Goal: Task Accomplishment & Management: Use online tool/utility

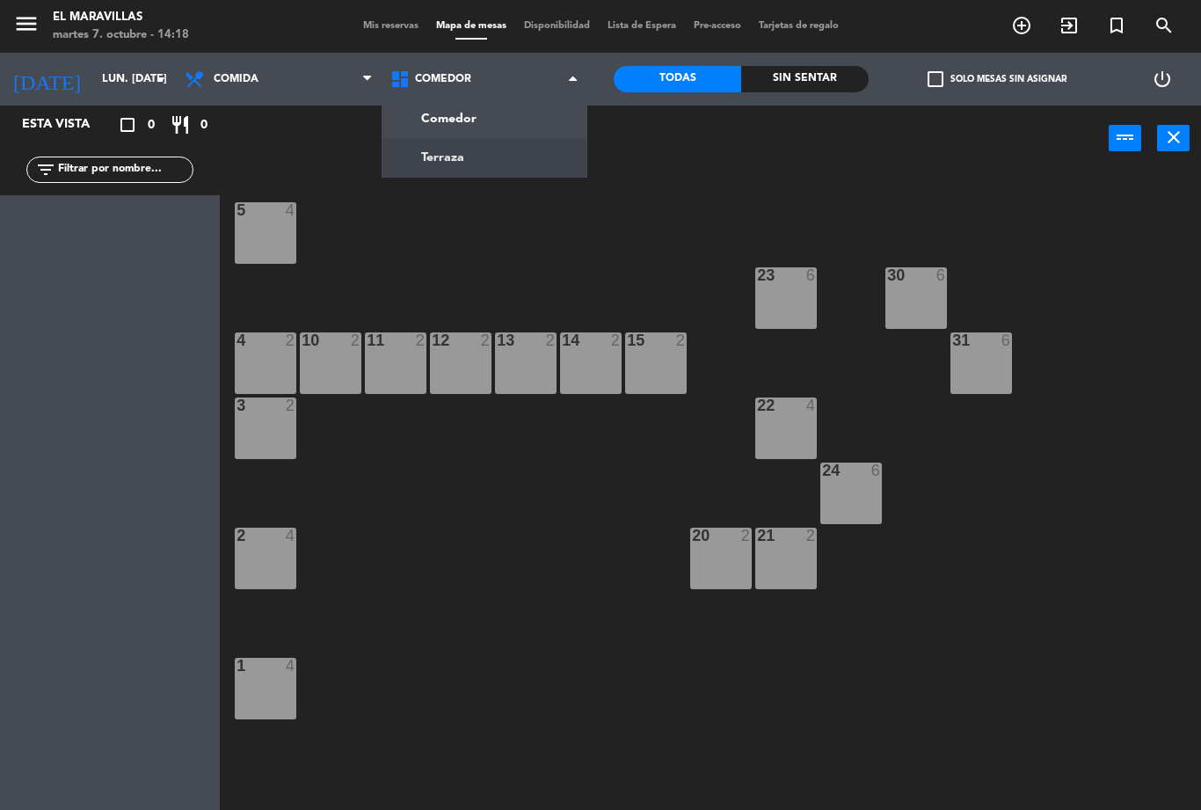
click at [138, 77] on input "lun. [DATE]" at bounding box center [167, 79] width 149 height 30
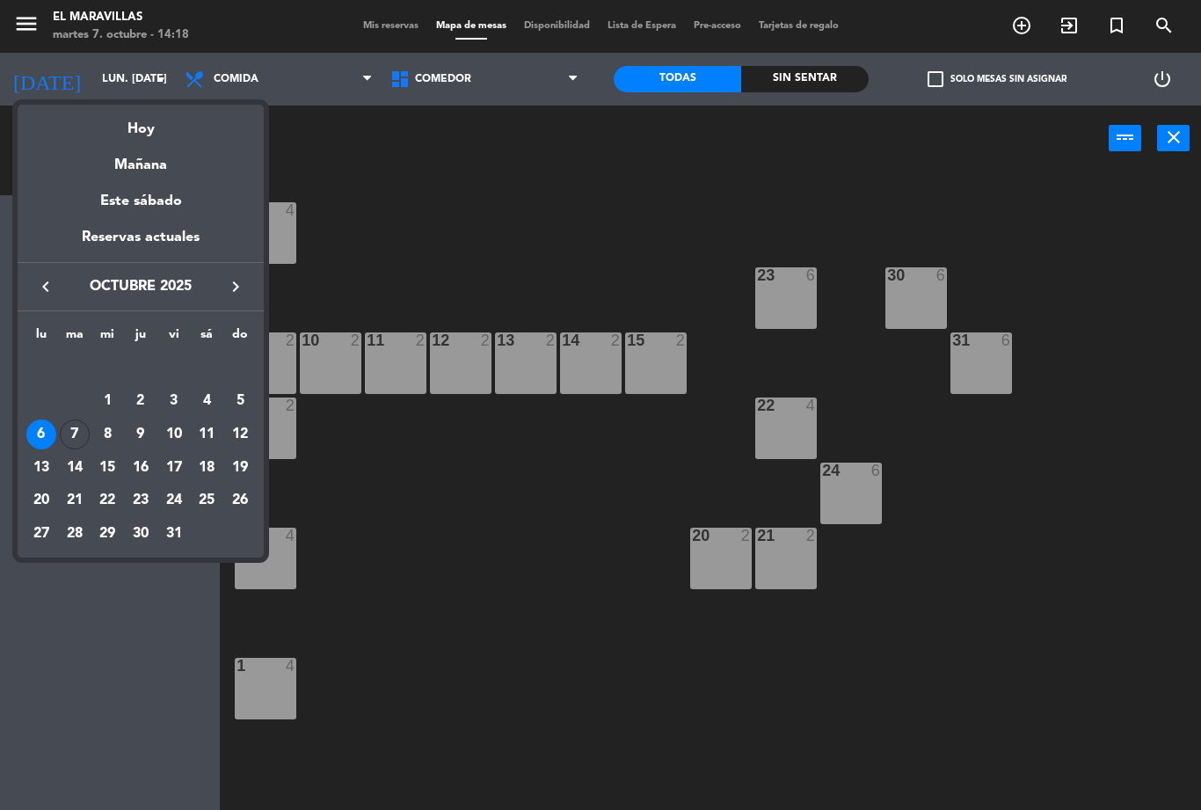
click at [82, 434] on div "7" at bounding box center [75, 435] width 30 height 30
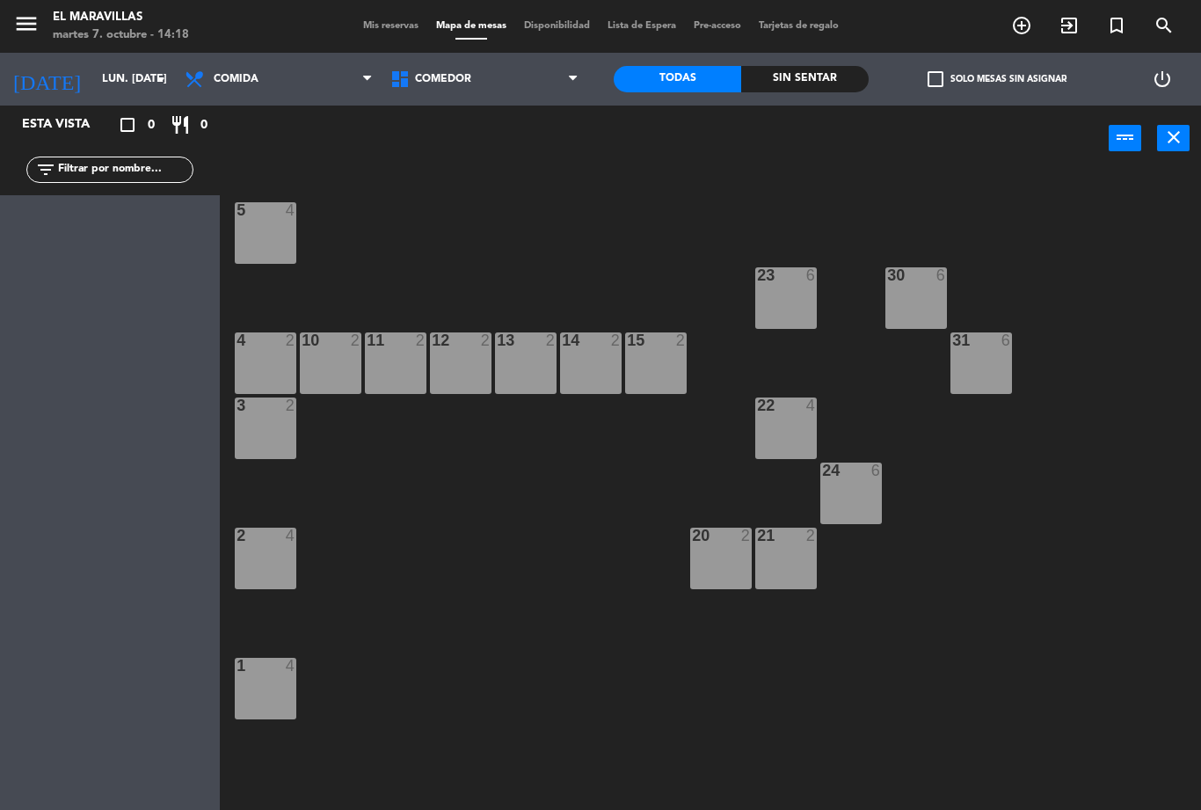
type input "[DATE] oct."
click at [520, 81] on span "Comedor" at bounding box center [485, 79] width 206 height 39
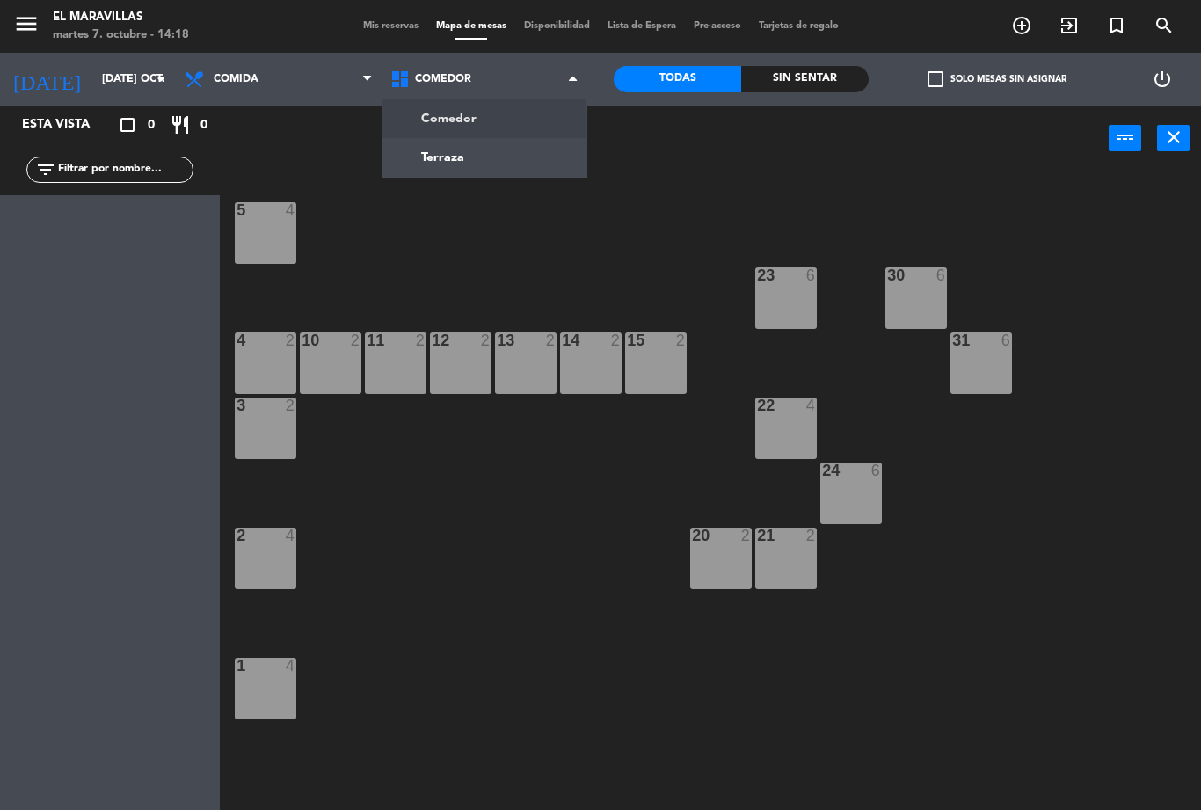
click at [493, 163] on ng-component "menu El Maravillas martes 7. octubre - 14:18 Mis reservas Mapa de mesas Disponi…" at bounding box center [600, 405] width 1201 height 810
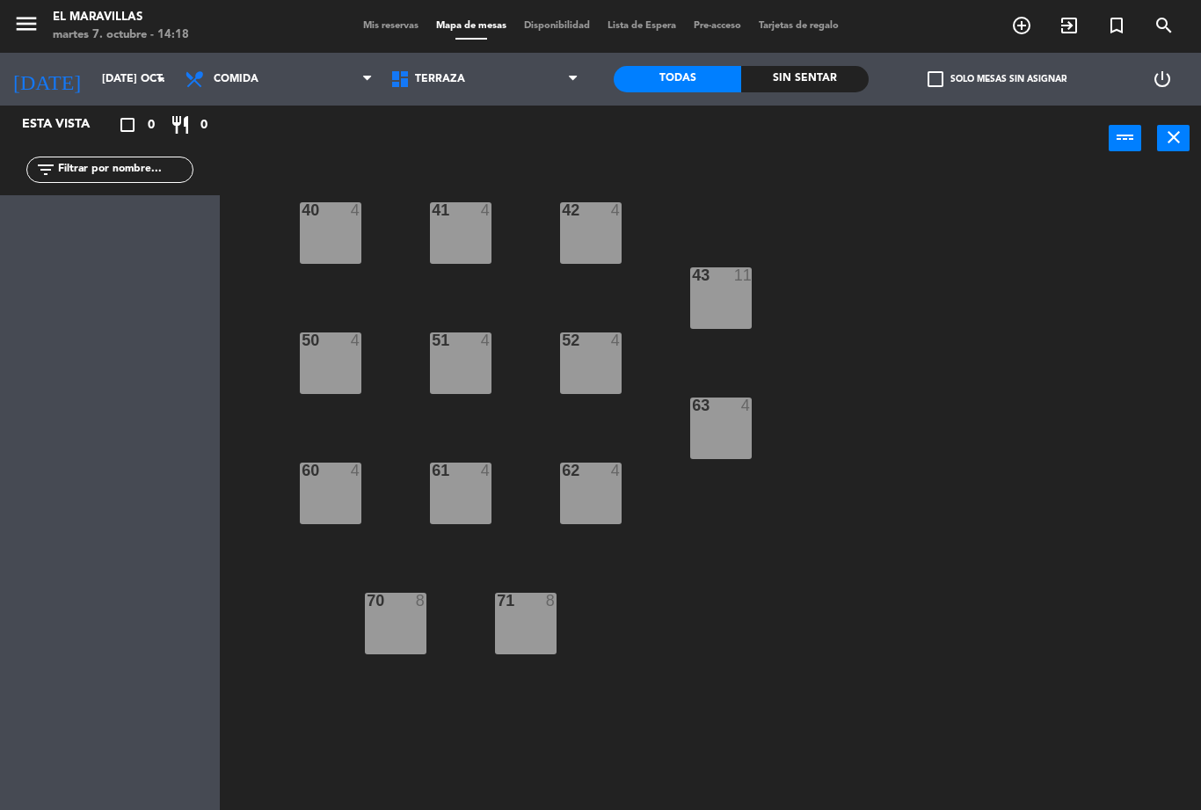
click at [611, 242] on div "42 4" at bounding box center [591, 233] width 62 height 62
click at [780, 230] on div "40 4 41 4 42 4 43 11 50 4 51 4 52 4 63 4 60 4 61 4 62 4 70 8 71 8" at bounding box center [716, 491] width 969 height 639
click at [602, 238] on div "42 4" at bounding box center [591, 233] width 62 height 62
click at [587, 310] on div "40 4 41 4 42 4 43 11 50 4 51 4 52 4 63 4 60 4 61 4 62 4 70 8 71 8" at bounding box center [716, 491] width 969 height 639
click at [584, 307] on div "40 4 41 4 42 4 43 11 50 4 51 4 52 4 63 4 60 4 61 4 62 4 70 8 71 8" at bounding box center [716, 491] width 969 height 639
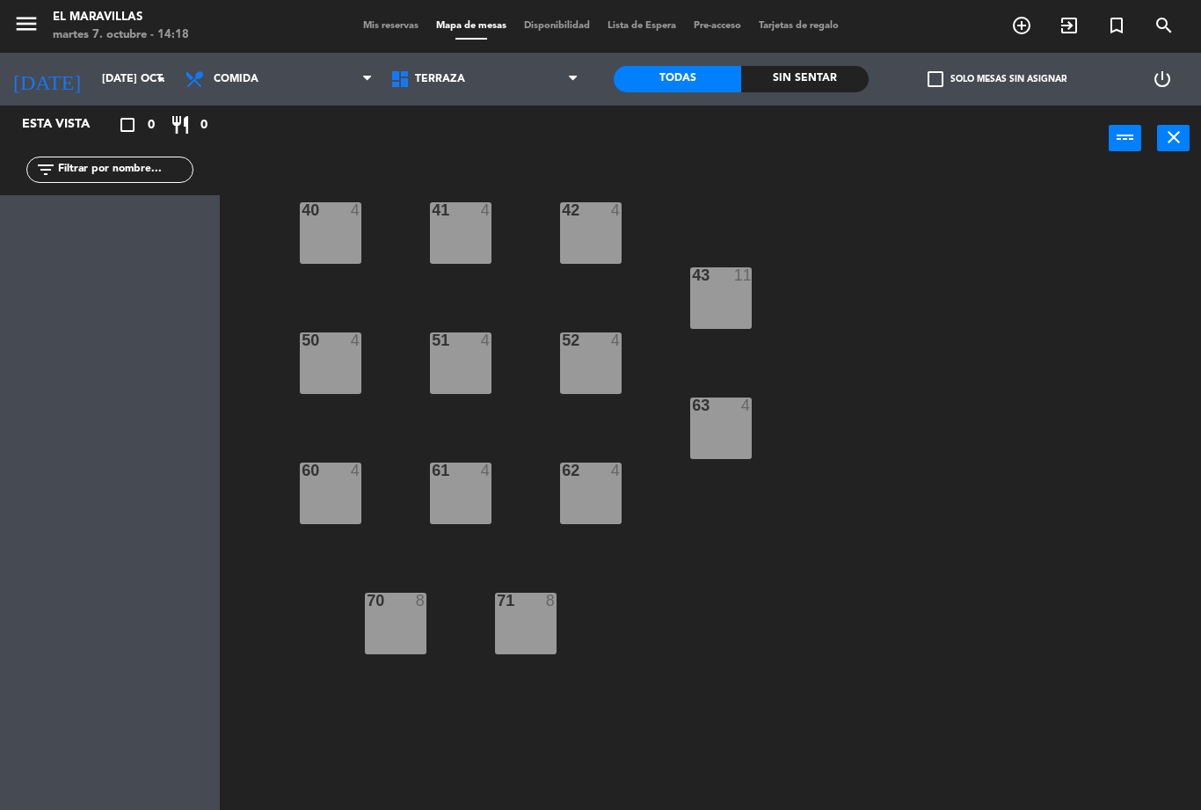
click at [569, 305] on div "40 4 41 4 42 4 43 11 50 4 51 4 52 4 63 4 60 4 61 4 62 4 70 8 71 8" at bounding box center [716, 491] width 969 height 639
click at [339, 79] on span "Comida" at bounding box center [279, 79] width 206 height 39
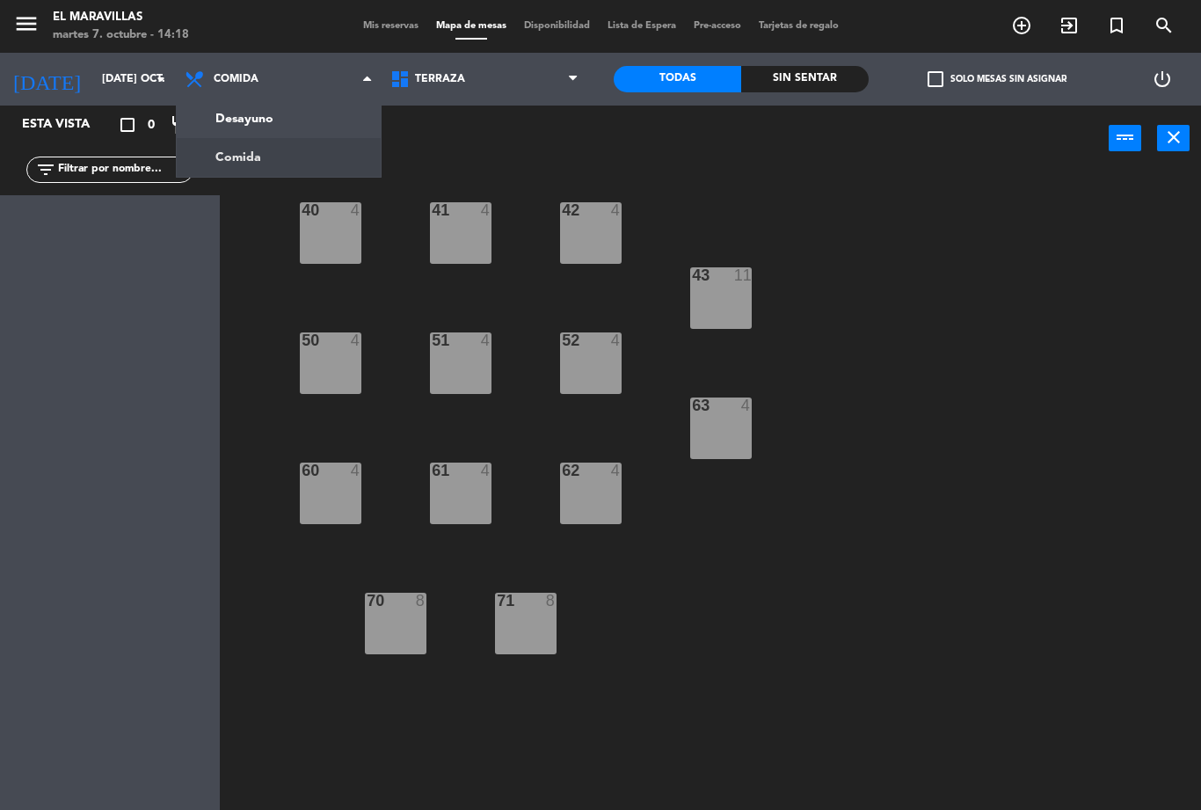
click at [307, 172] on ng-component "menu El Maravillas martes 7. octubre - 14:18 Mis reservas Mapa de mesas Disponi…" at bounding box center [600, 405] width 1201 height 810
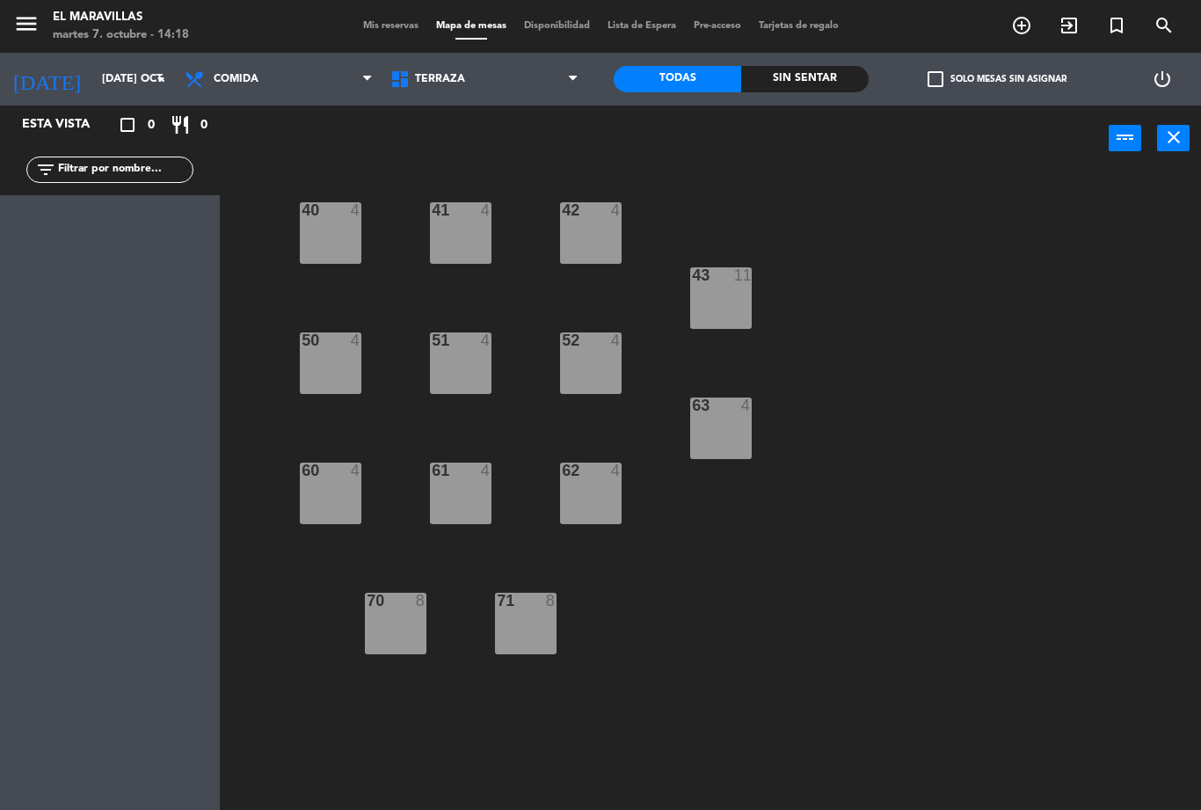
click at [587, 234] on div "42 4" at bounding box center [591, 233] width 62 height 62
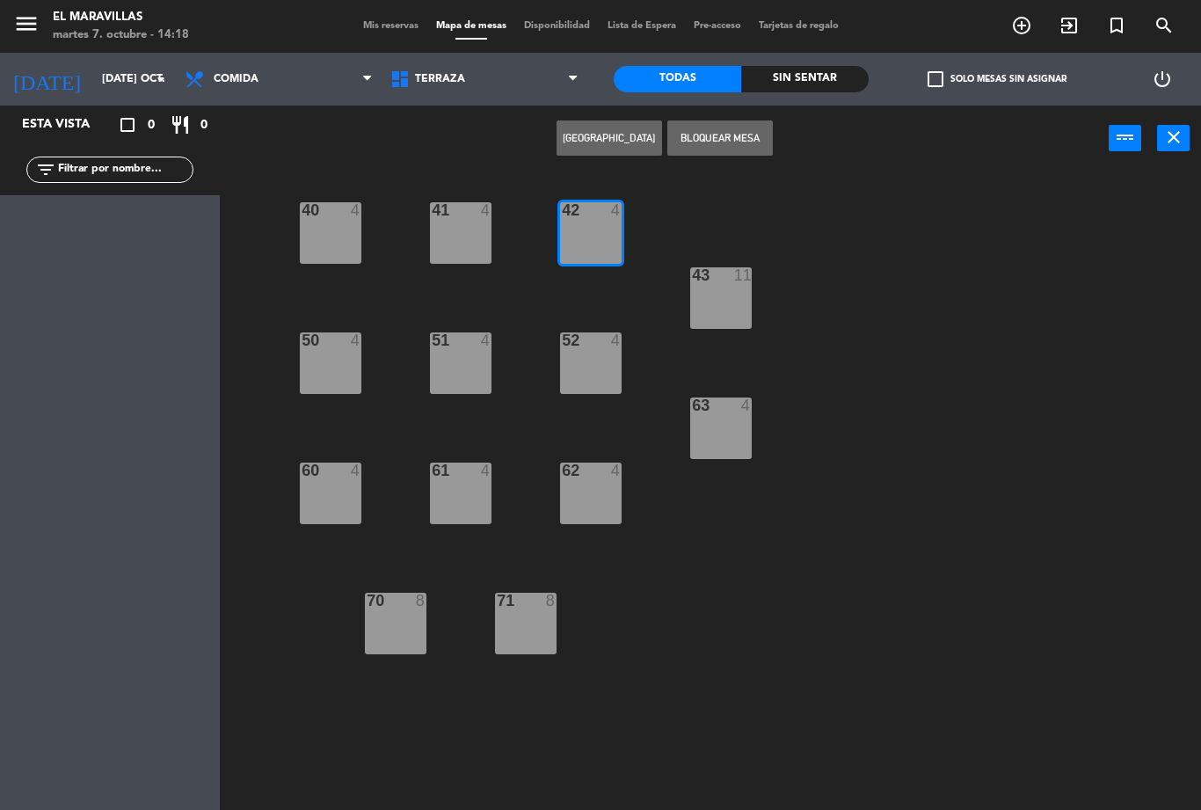
click at [604, 342] on div at bounding box center [590, 340] width 29 height 16
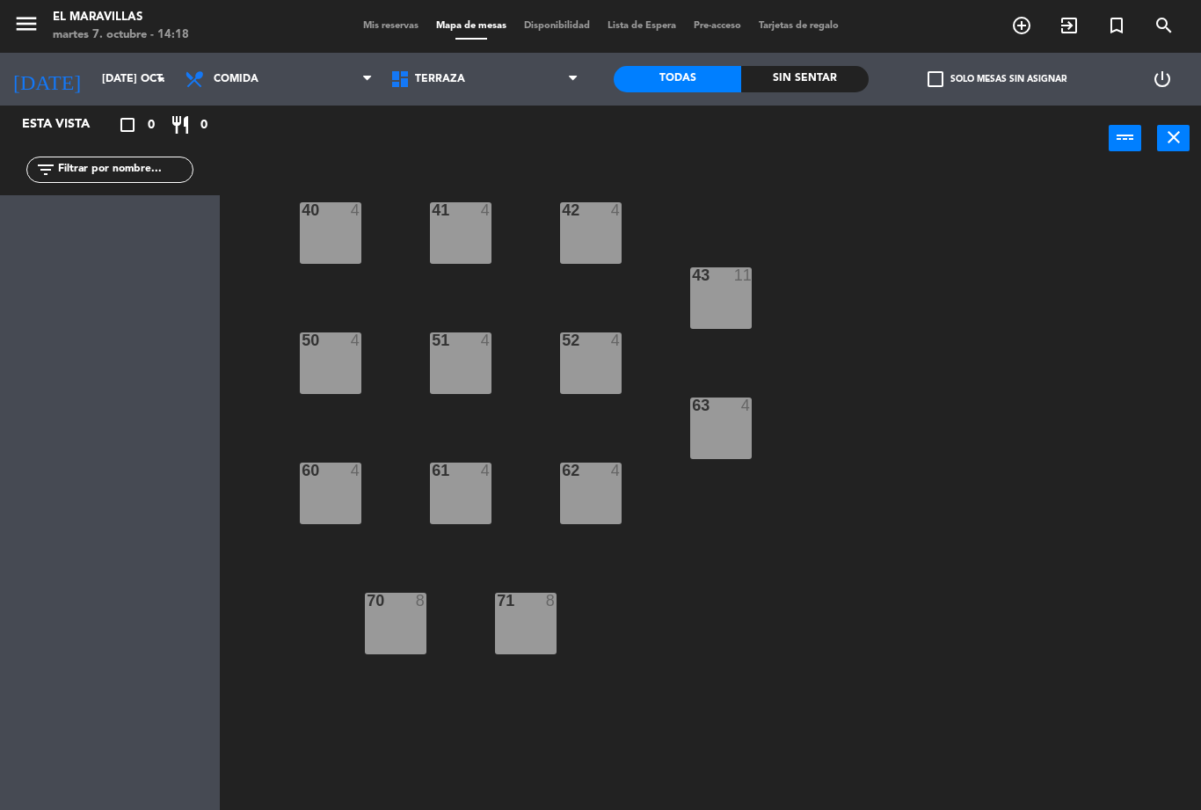
click at [931, 249] on div "40 4 41 4 42 4 43 11 50 4 51 4 52 4 63 4 60 4 61 4 62 4 70 8 71 8" at bounding box center [716, 491] width 969 height 639
click at [1026, 25] on icon "add_circle_outline" at bounding box center [1021, 25] width 21 height 21
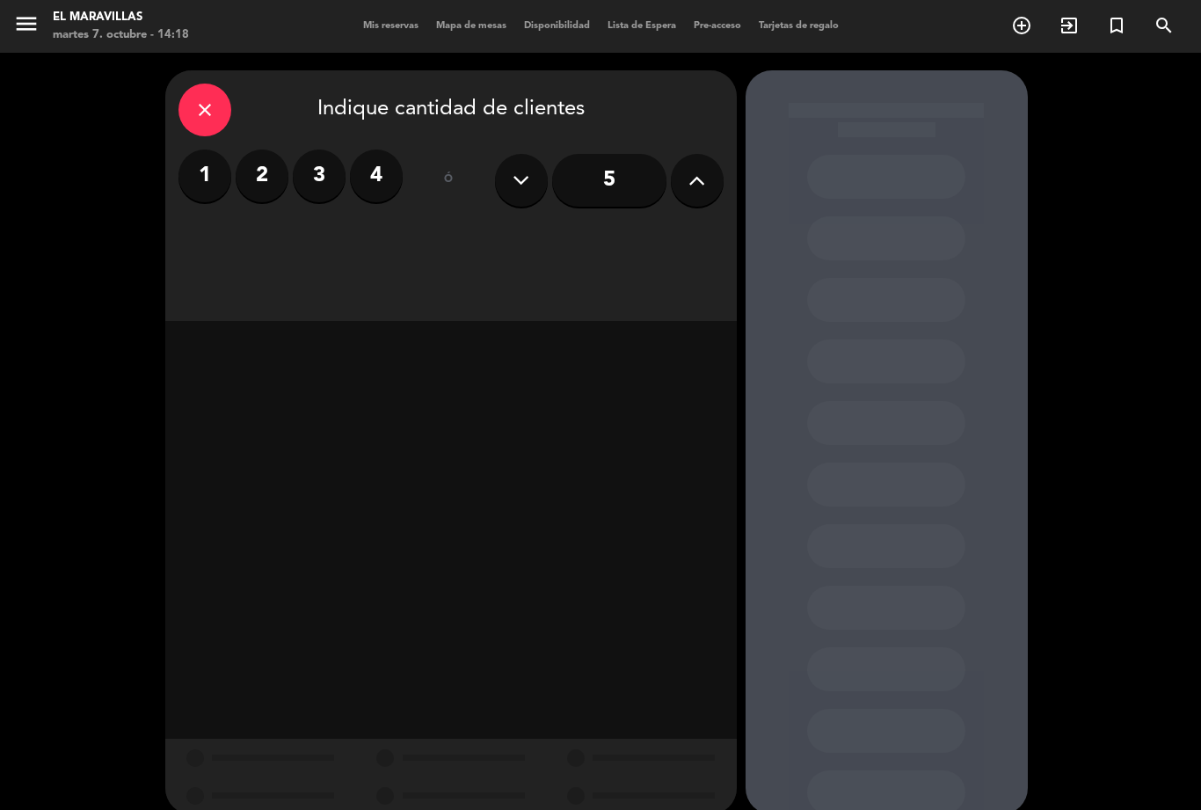
click at [228, 110] on div "close" at bounding box center [205, 110] width 53 height 53
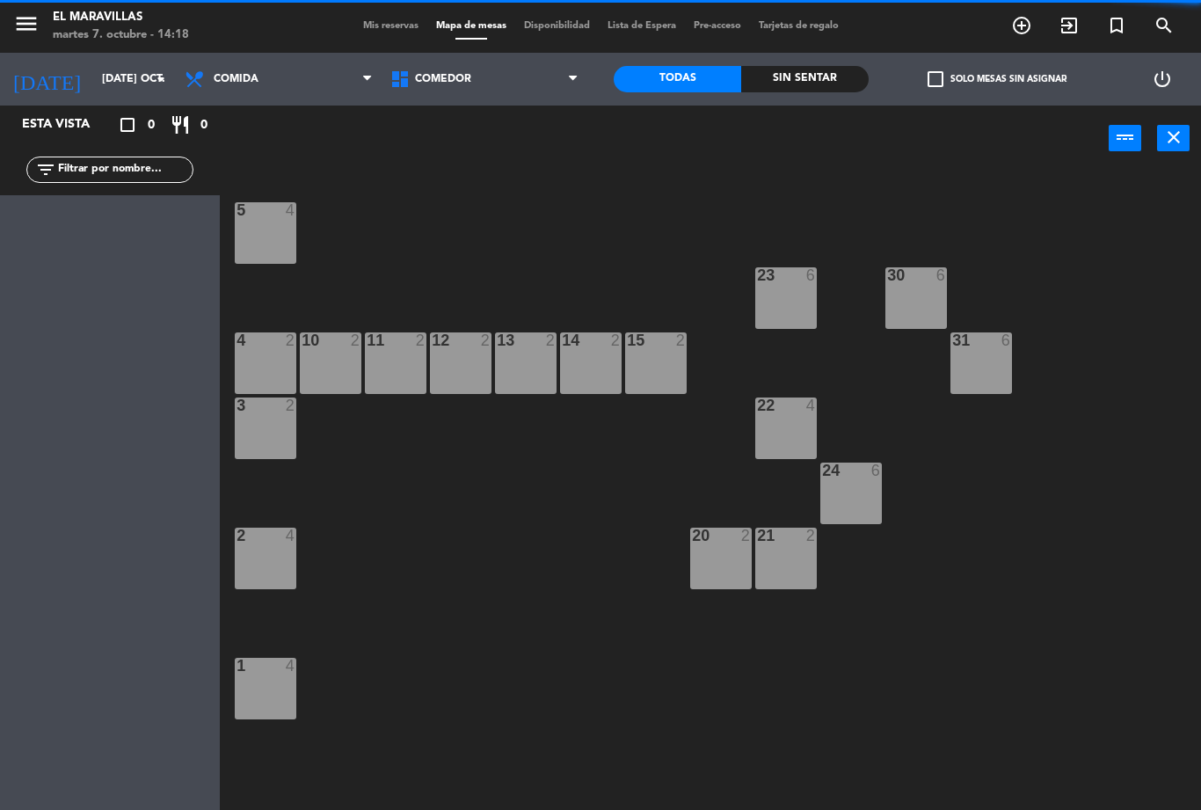
click at [1073, 28] on icon "exit_to_app" at bounding box center [1069, 25] width 21 height 21
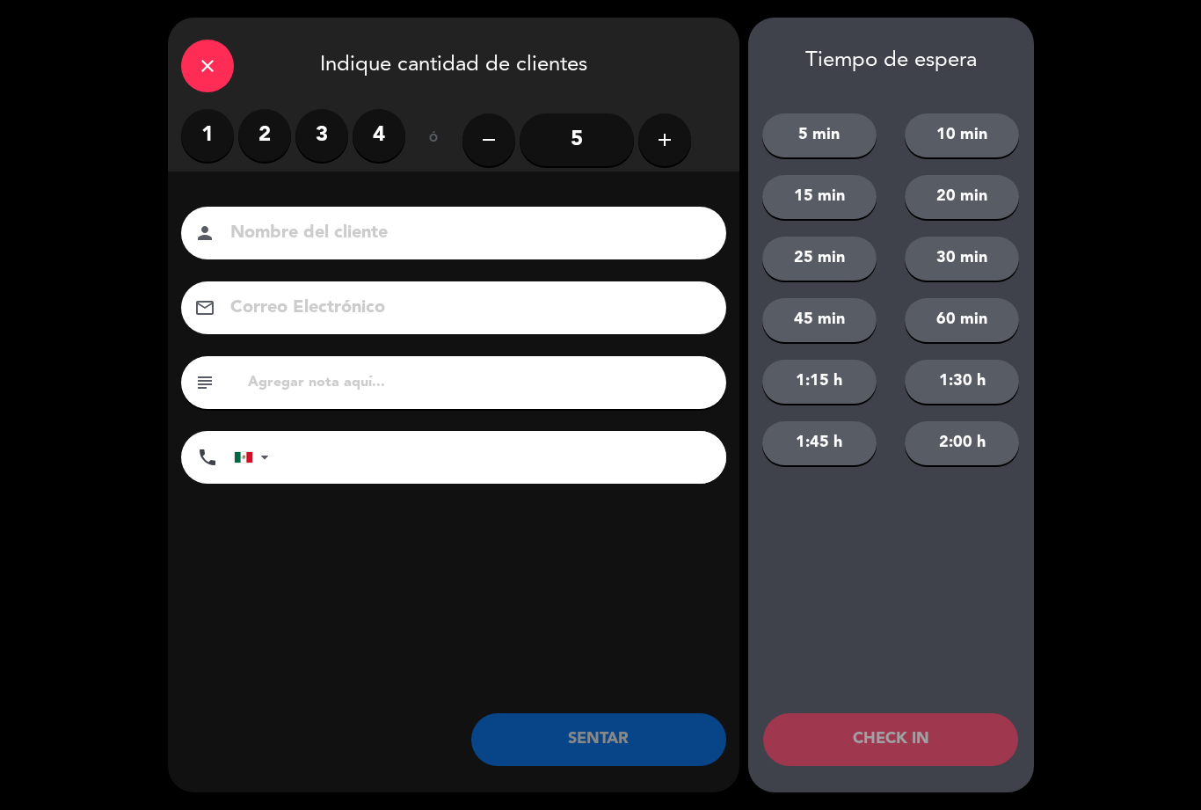
click at [270, 149] on label "2" at bounding box center [264, 135] width 53 height 53
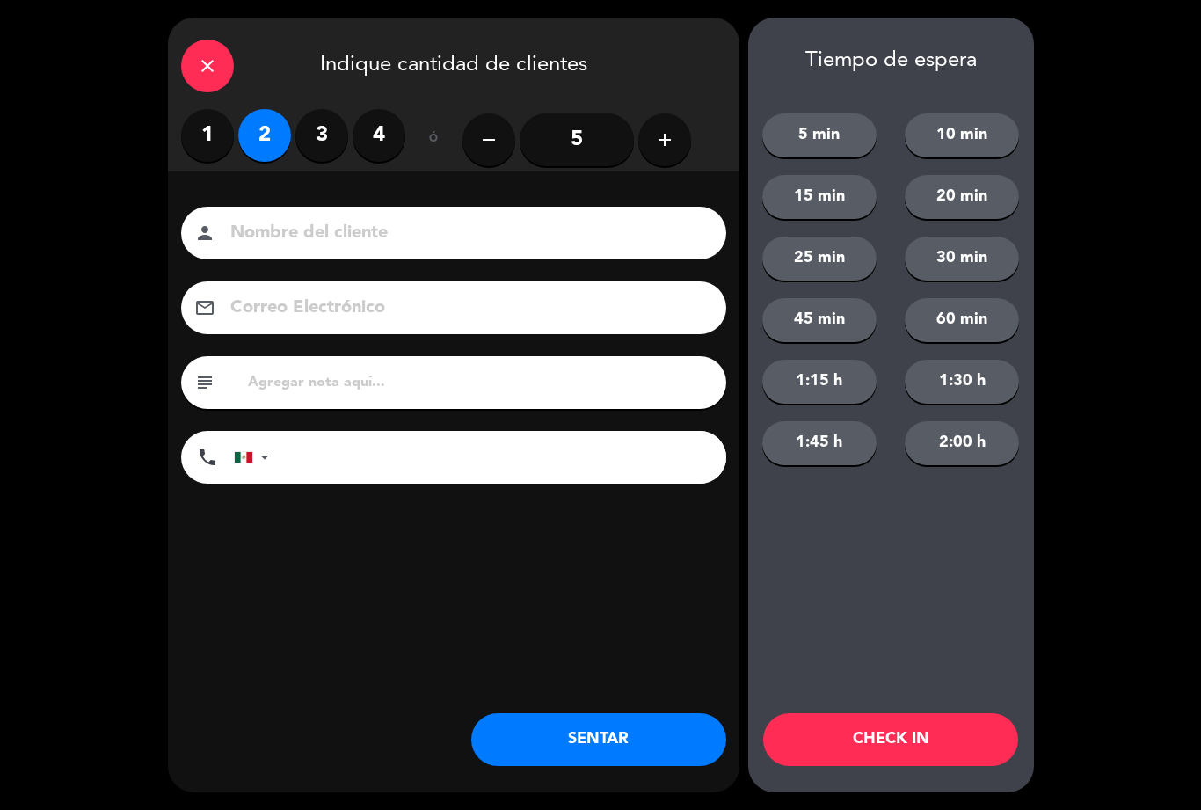
click at [566, 735] on button "SENTAR" at bounding box center [598, 739] width 255 height 53
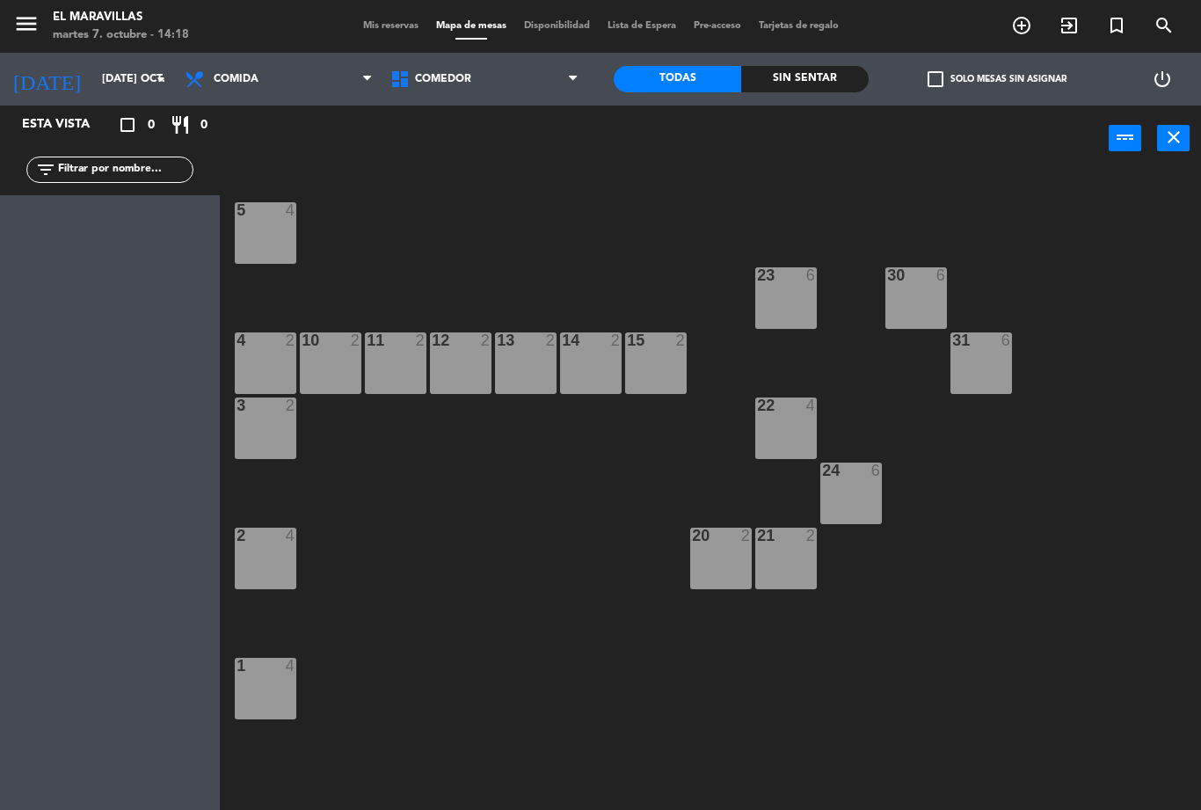
click at [368, 31] on span "Mis reservas" at bounding box center [390, 26] width 73 height 10
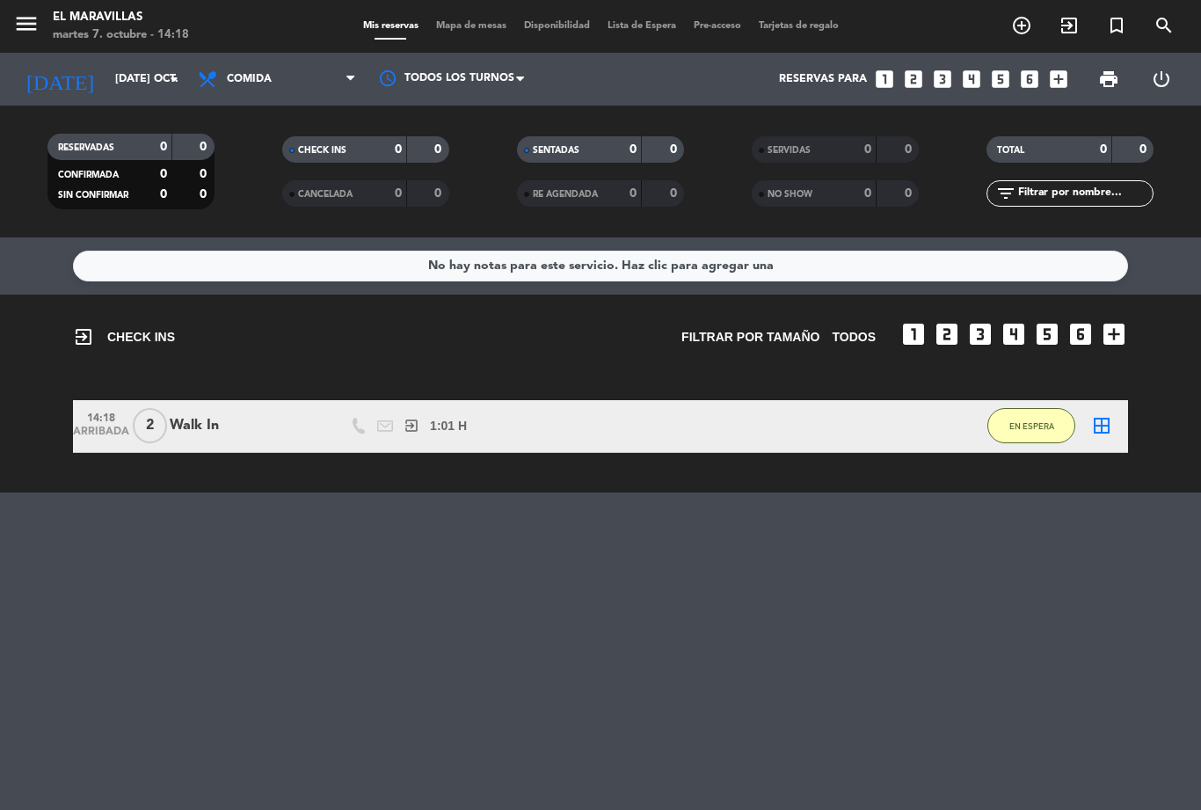
click at [1032, 423] on span "EN ESPERA" at bounding box center [1032, 426] width 45 height 10
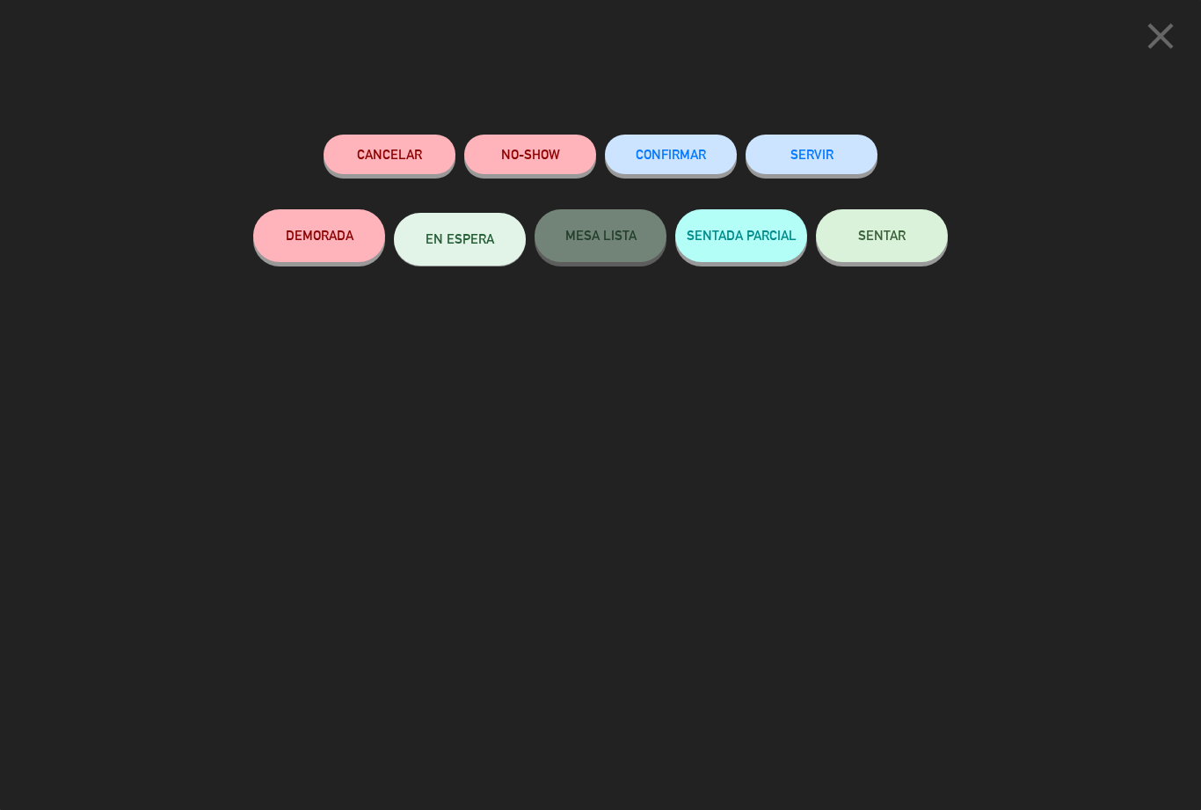
click at [873, 247] on button "SENTAR" at bounding box center [882, 235] width 132 height 53
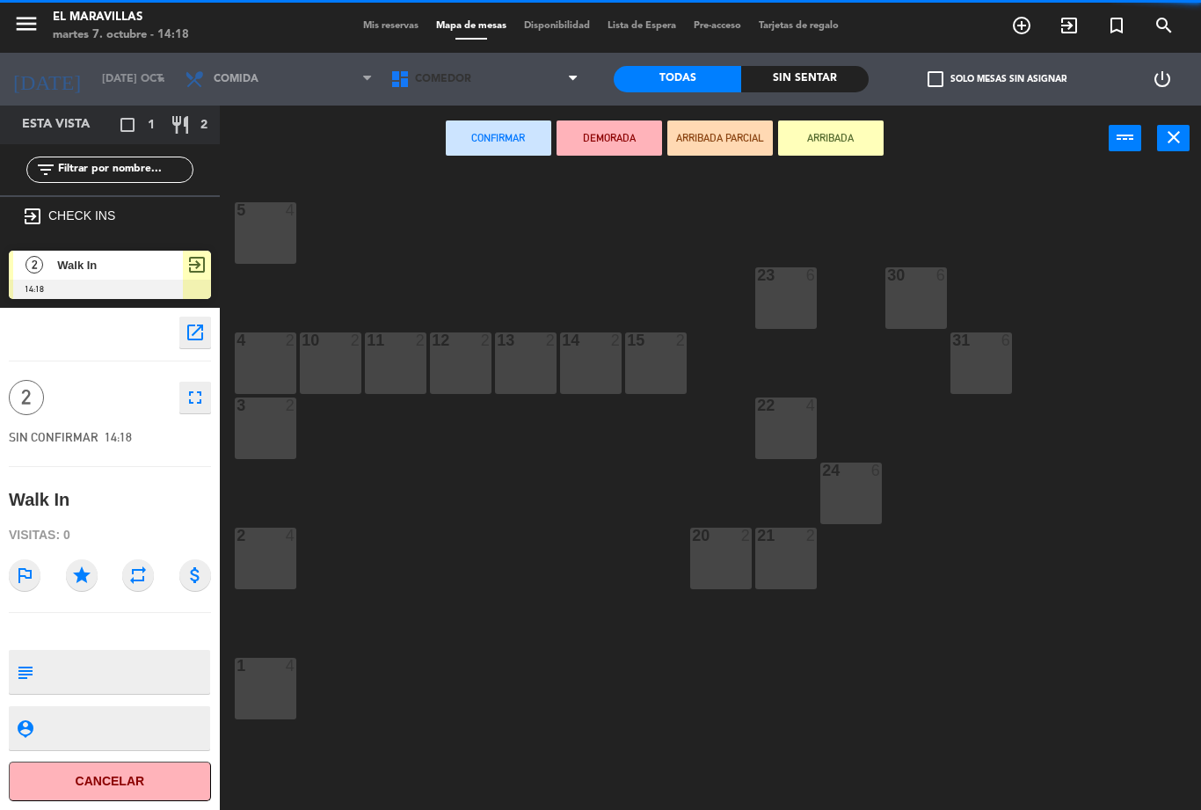
click at [550, 89] on span "Comedor" at bounding box center [485, 79] width 206 height 39
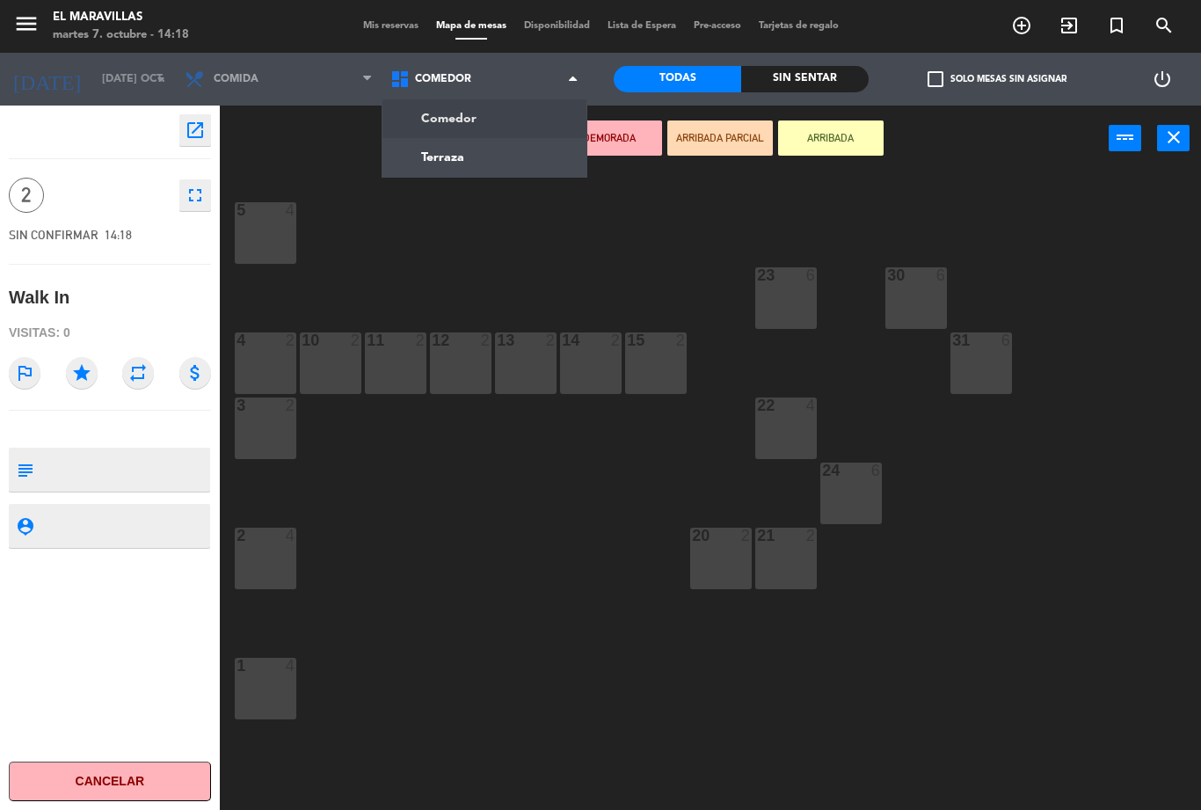
click at [493, 177] on ul "Comedor Terraza" at bounding box center [485, 138] width 206 height 79
click at [536, 164] on ng-component "menu El Maravillas martes 7. octubre - 14:18 Mis reservas Mapa de mesas Disponi…" at bounding box center [600, 405] width 1201 height 810
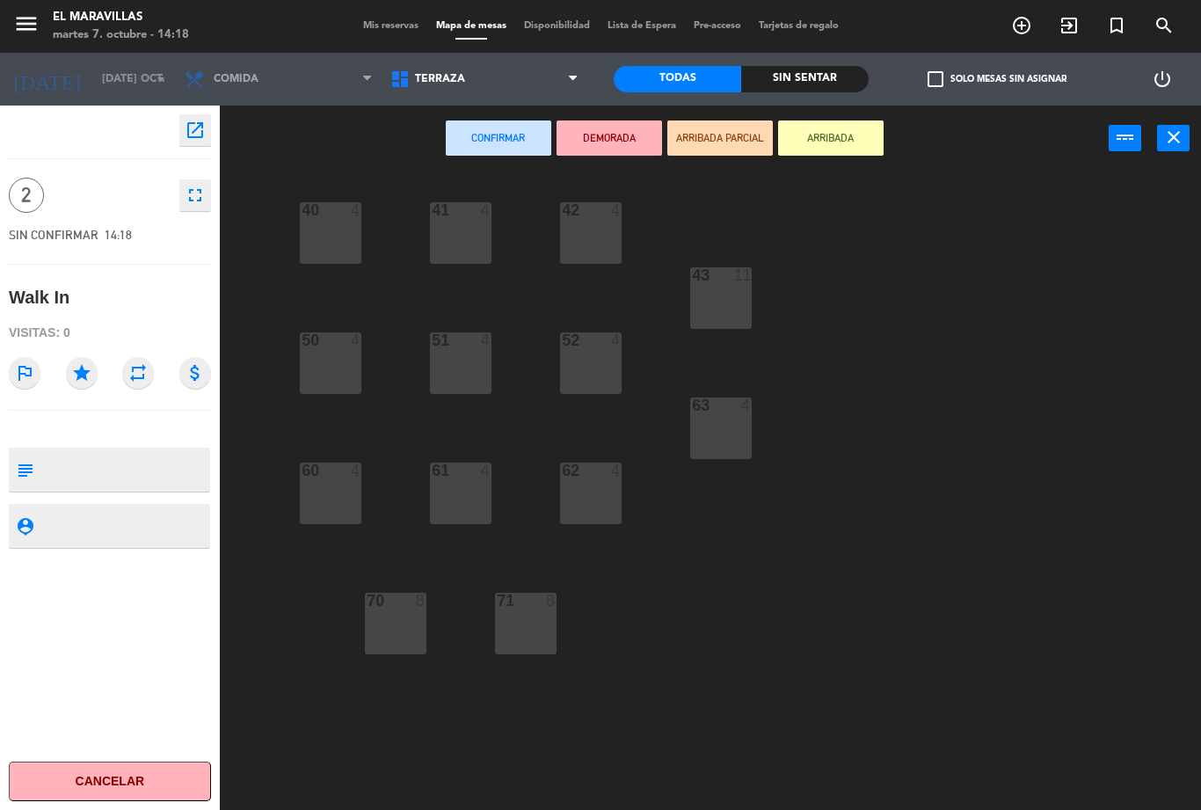
click at [618, 230] on div "42 4" at bounding box center [591, 233] width 62 height 62
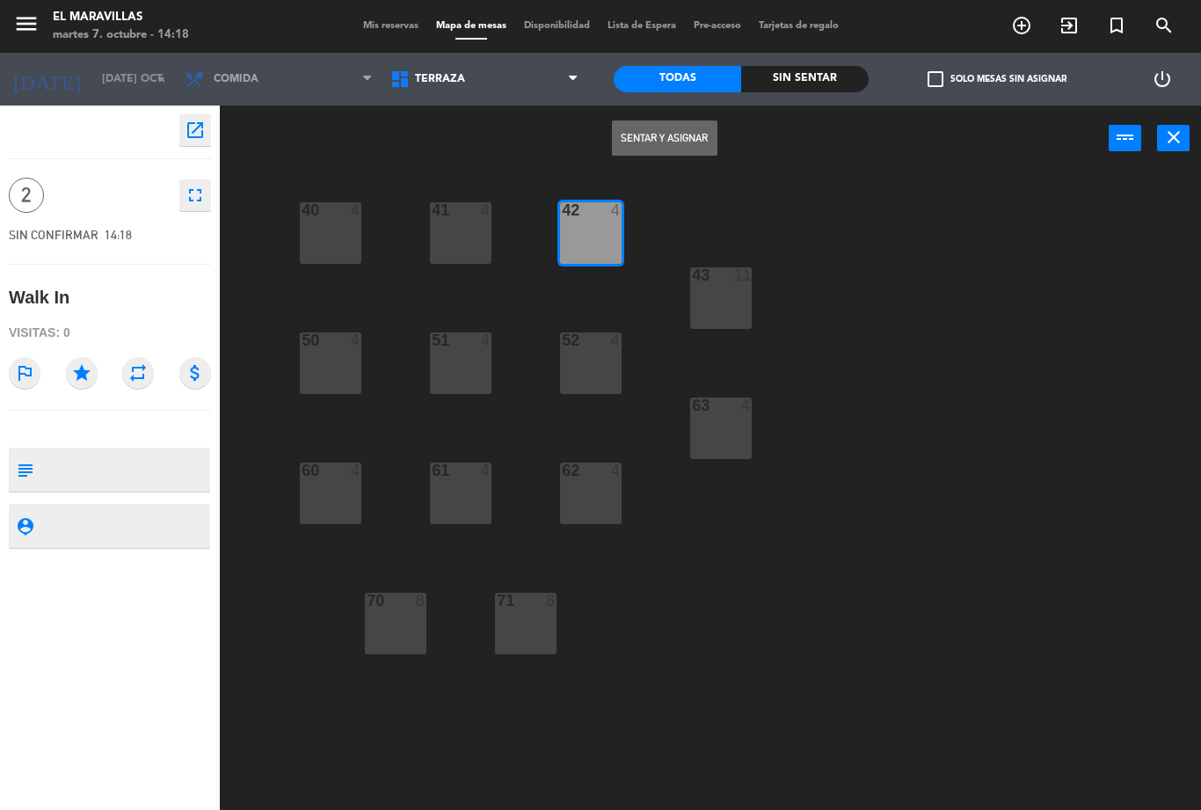
click at [692, 154] on button "Sentar y Asignar" at bounding box center [665, 137] width 106 height 35
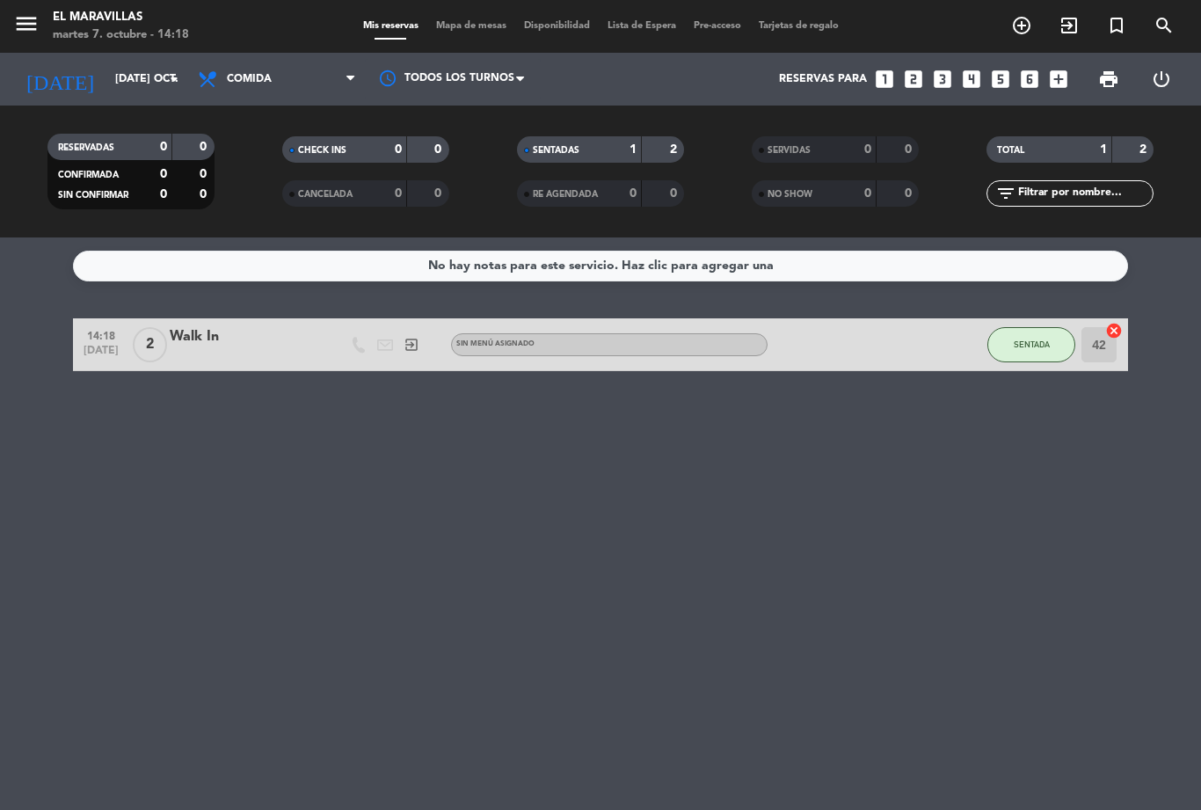
click at [482, 27] on span "Mapa de mesas" at bounding box center [471, 26] width 88 height 10
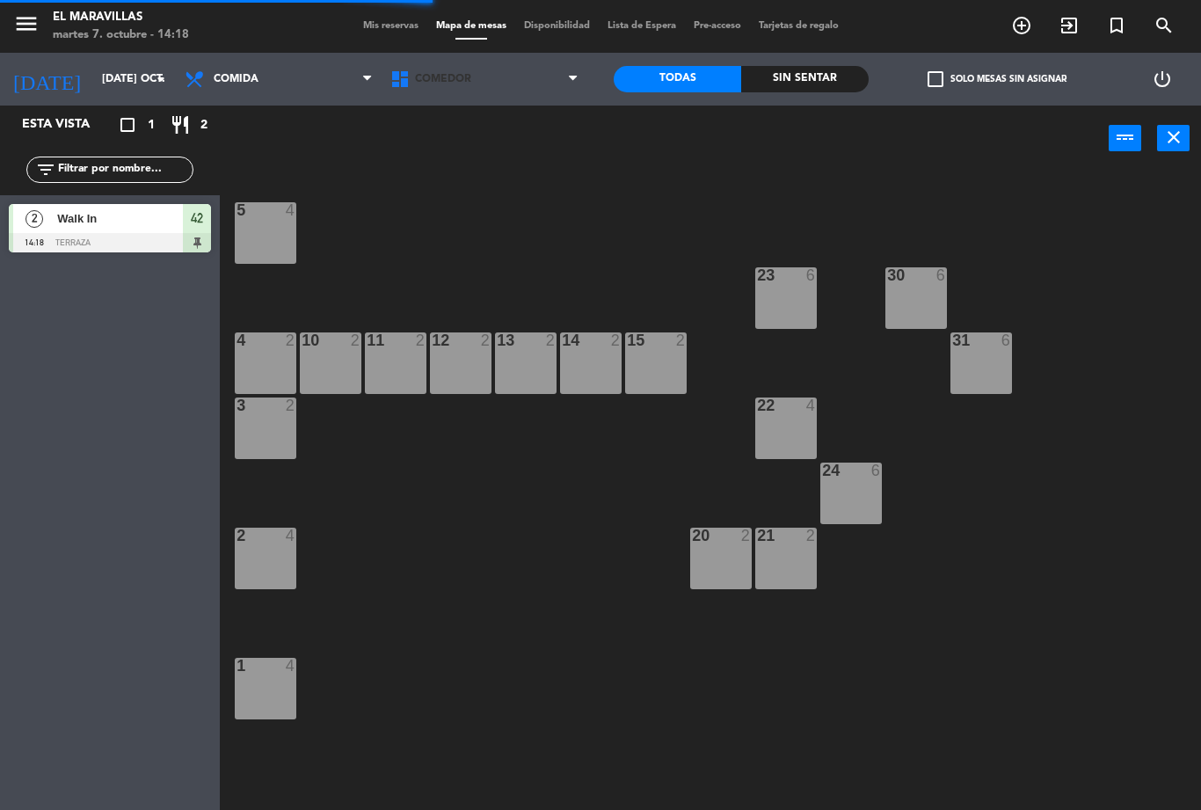
click at [564, 85] on span "Comedor" at bounding box center [485, 79] width 206 height 39
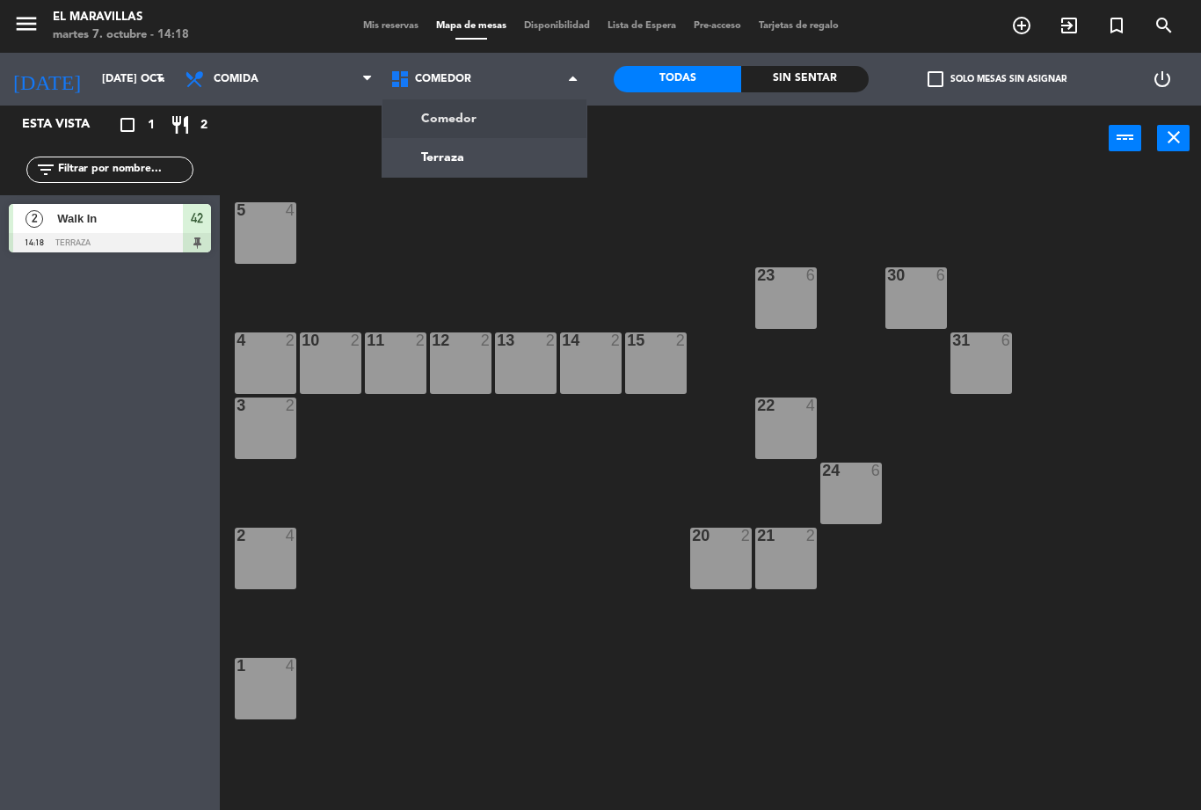
click at [536, 159] on ng-component "menu El Maravillas martes 7. octubre - 14:18 Mis reservas Mapa de mesas Disponi…" at bounding box center [600, 405] width 1201 height 810
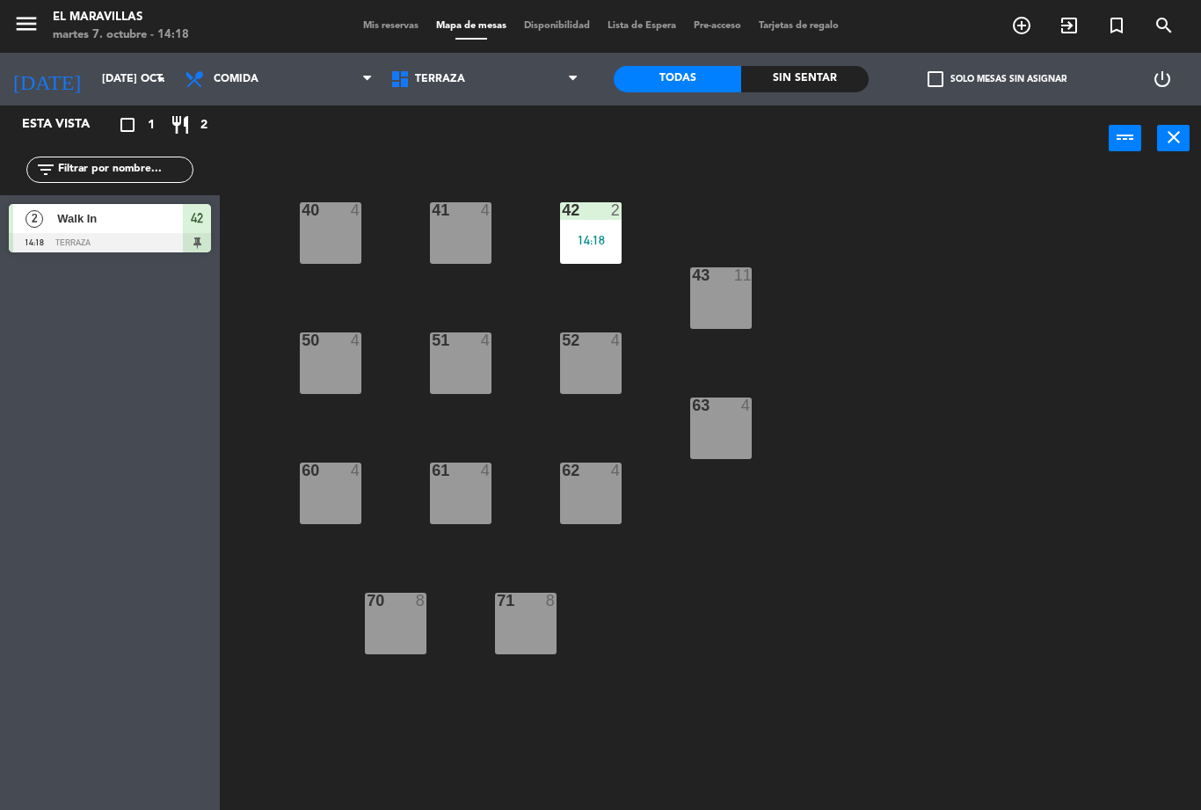
click at [604, 505] on div "62 4" at bounding box center [591, 494] width 62 height 62
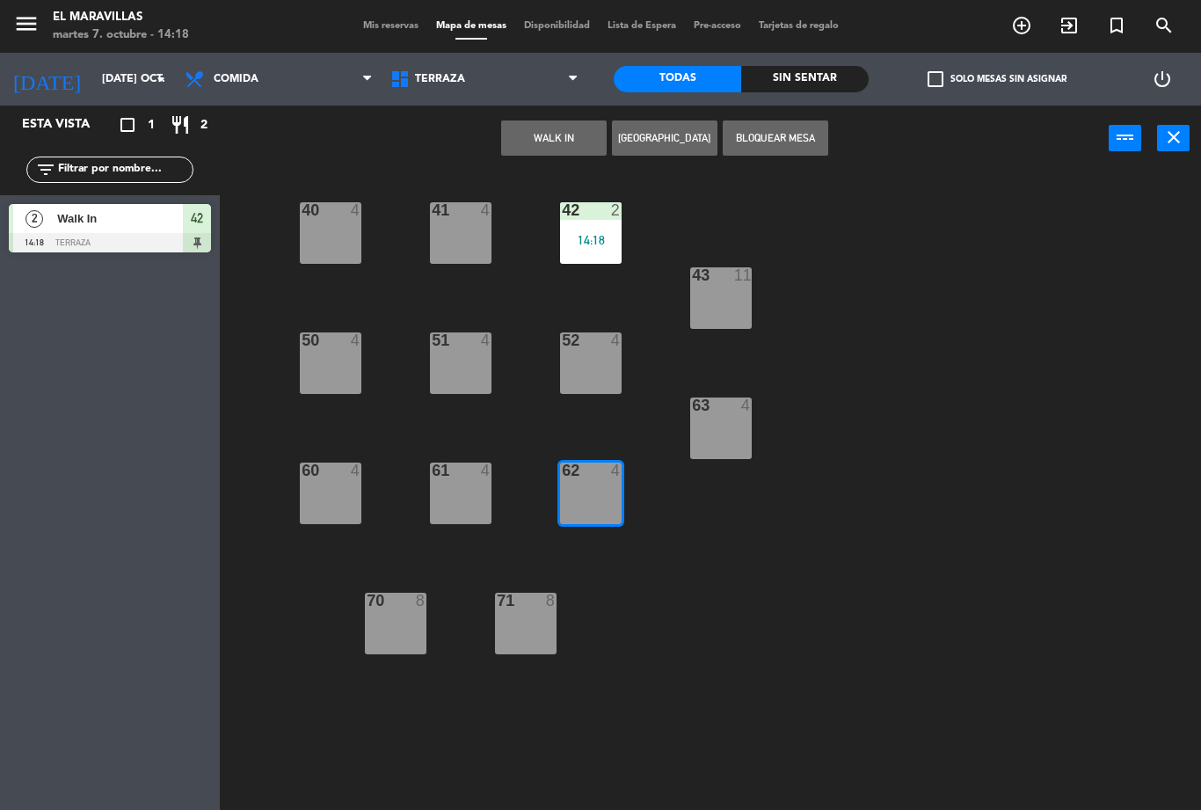
click at [569, 145] on button "WALK IN" at bounding box center [554, 137] width 106 height 35
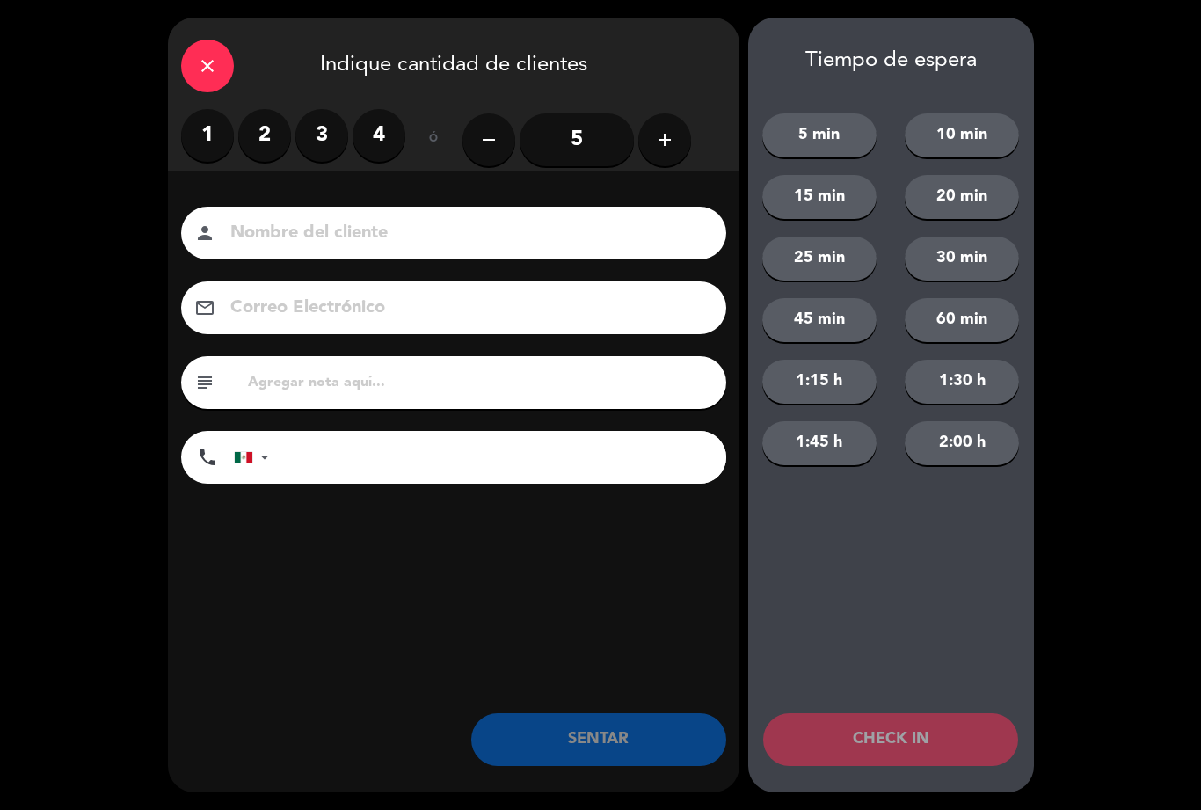
click at [288, 142] on label "2" at bounding box center [264, 135] width 53 height 53
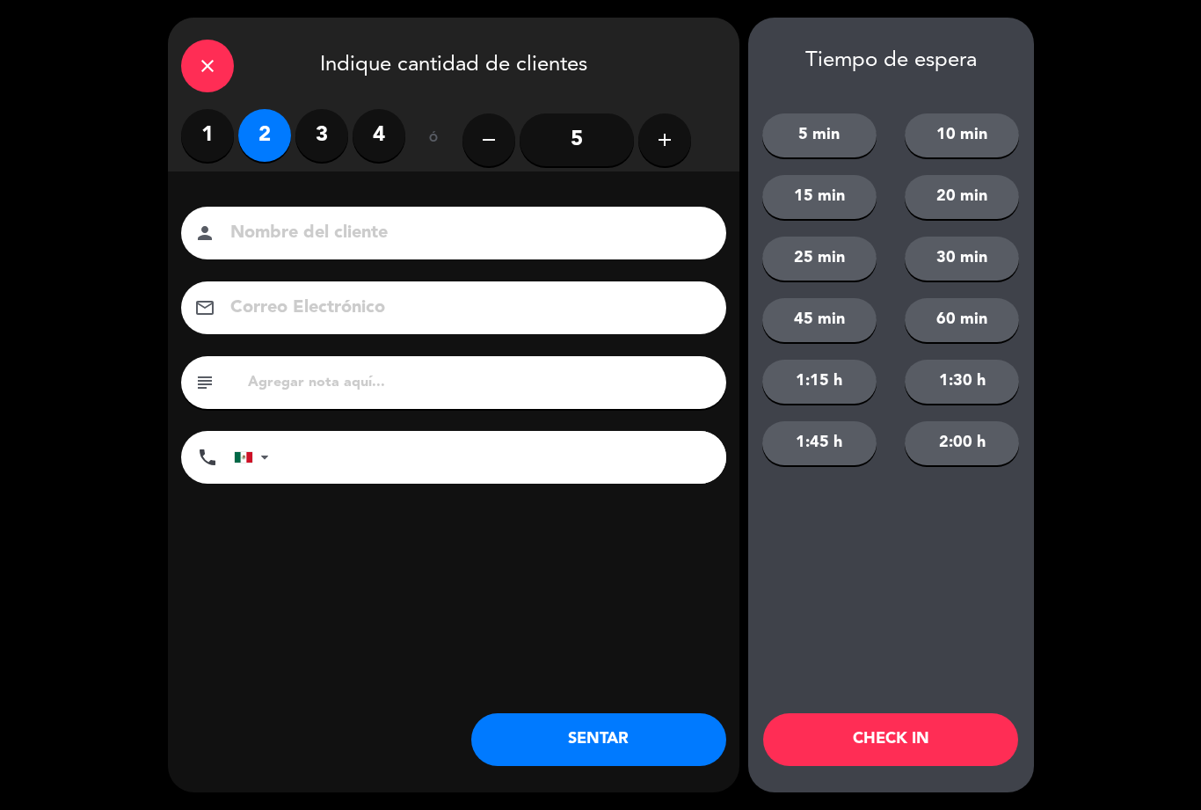
click at [585, 791] on div "close Indique cantidad de clientes 1 2 3 4 ó remove 5 add Nombre del cliente pe…" at bounding box center [454, 405] width 572 height 775
click at [610, 745] on button "SENTAR" at bounding box center [598, 739] width 255 height 53
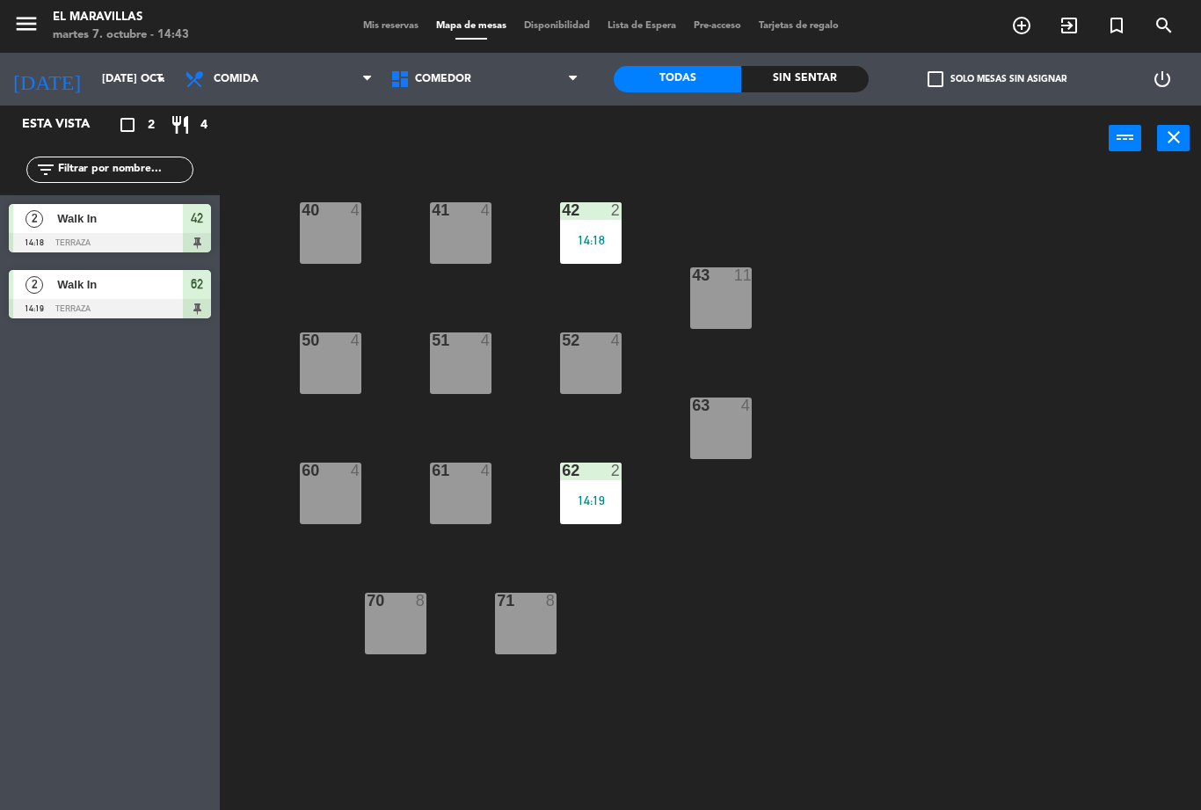
click at [603, 500] on div "14:19" at bounding box center [591, 500] width 62 height 12
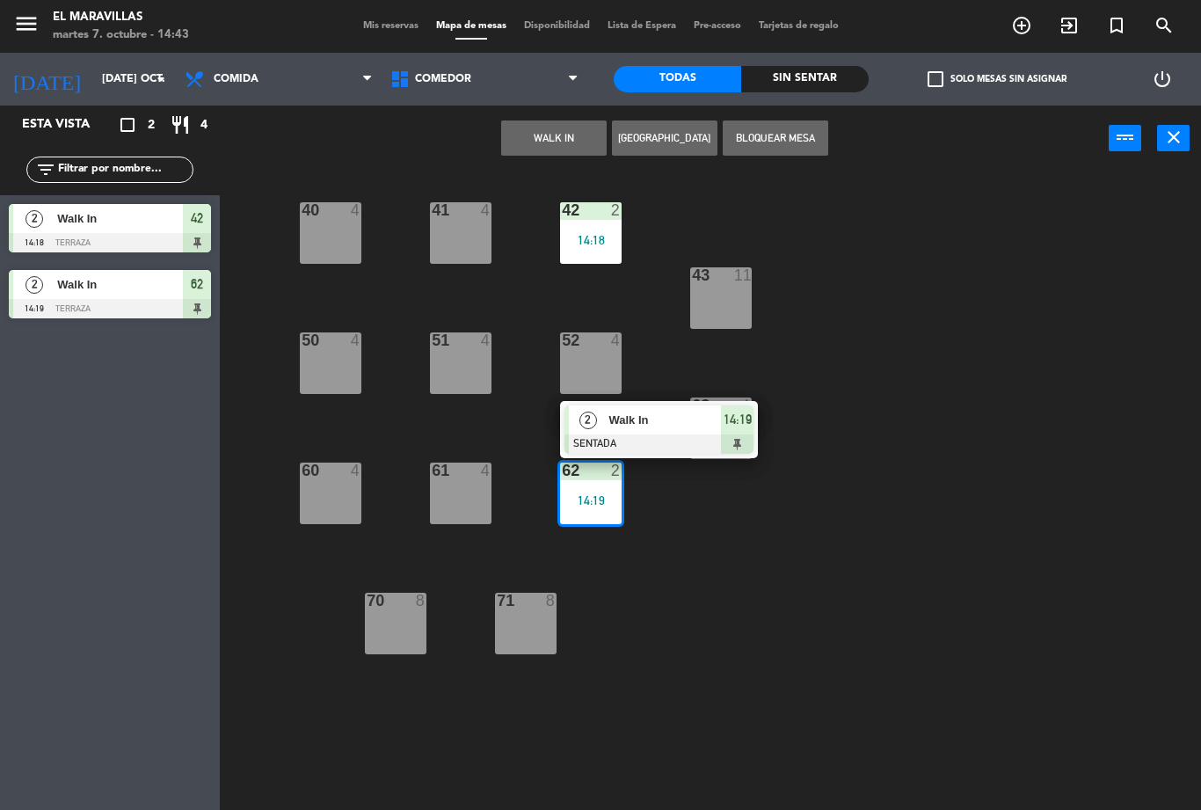
click at [668, 435] on div at bounding box center [659, 443] width 189 height 19
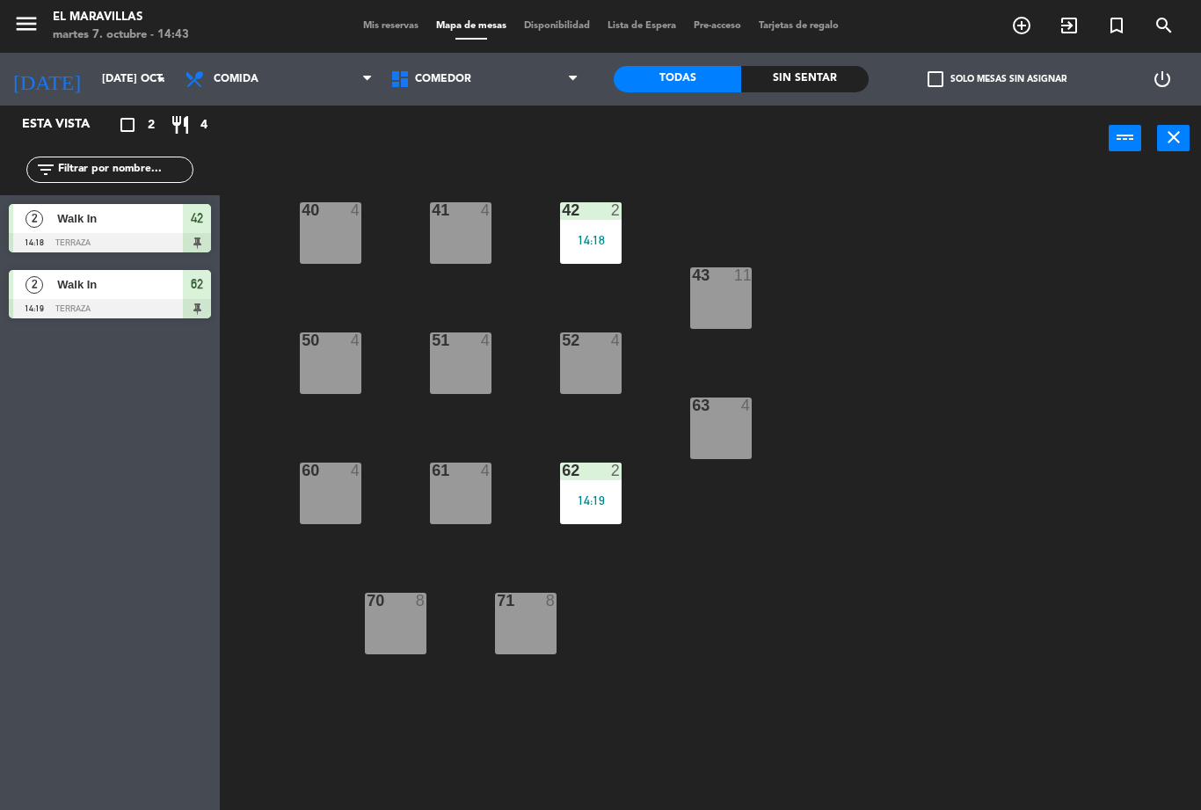
click at [954, 129] on div "power_input close" at bounding box center [664, 139] width 889 height 67
click at [590, 500] on div "14:19" at bounding box center [591, 500] width 62 height 12
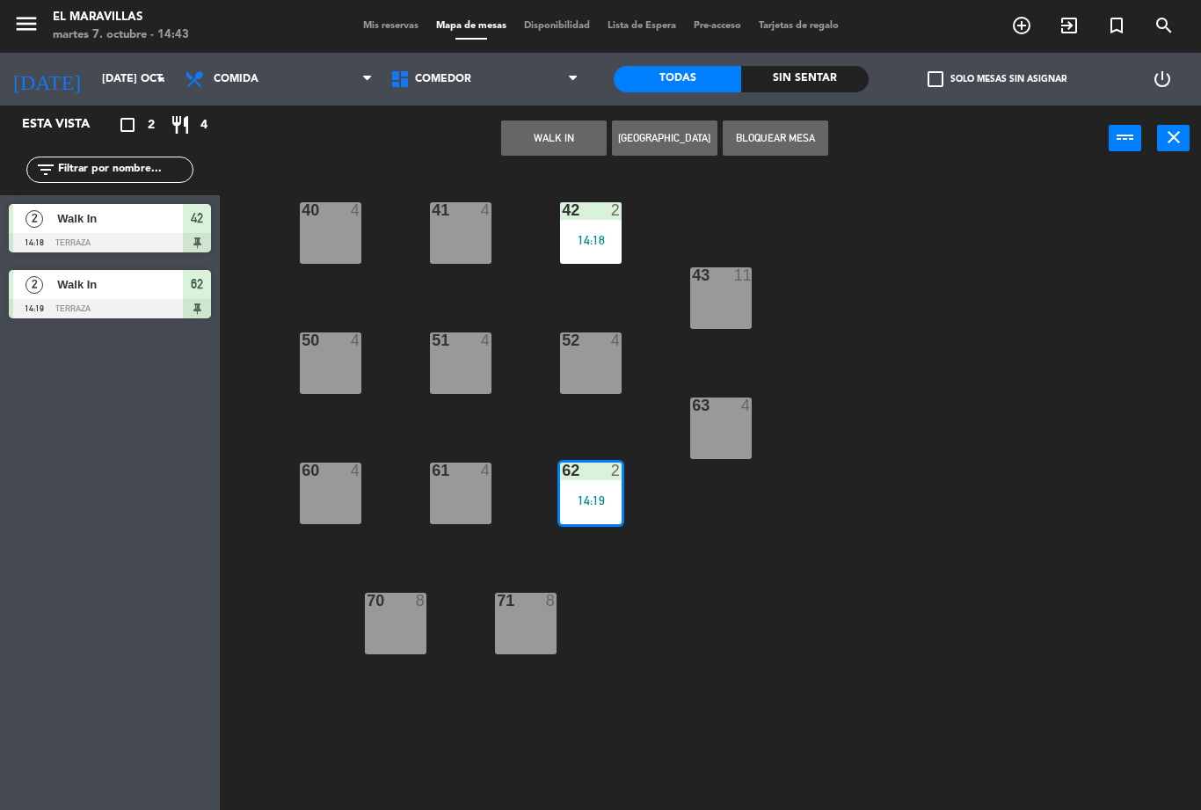
click at [599, 518] on div "62 2 14:19" at bounding box center [591, 494] width 62 height 62
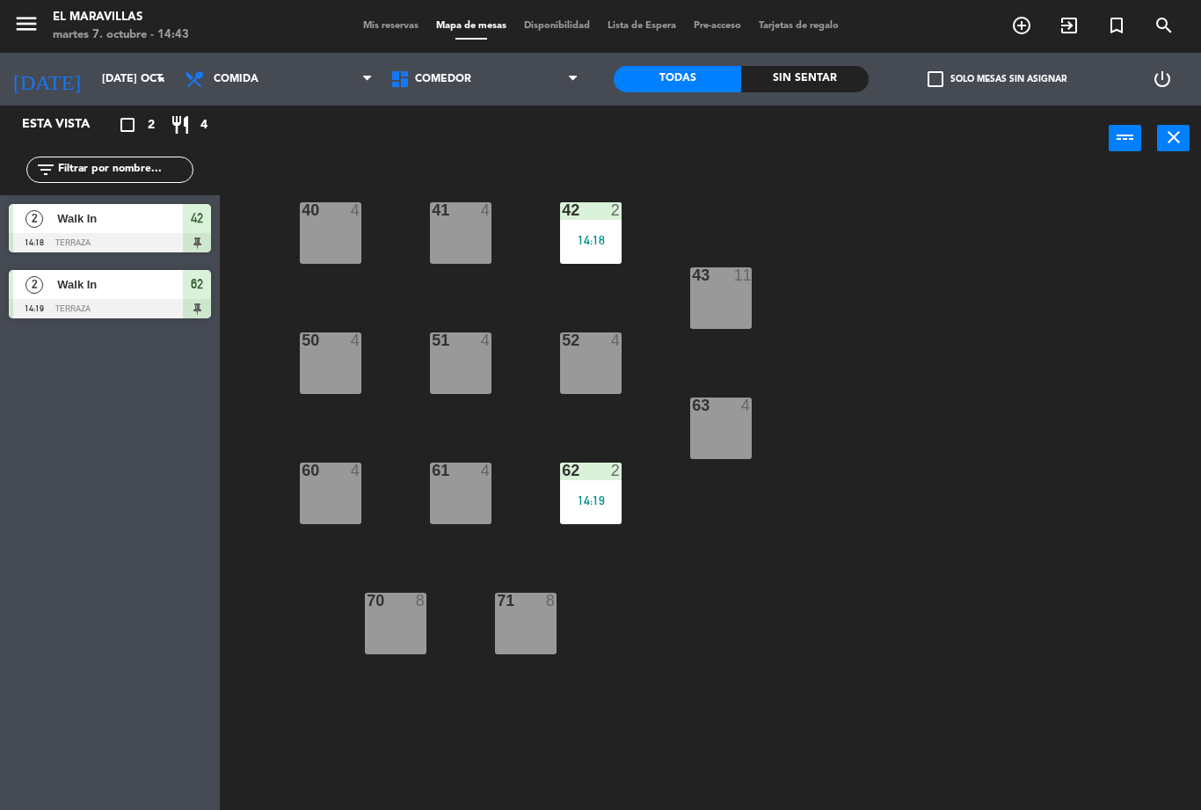
click at [603, 507] on div "14:19" at bounding box center [591, 500] width 62 height 12
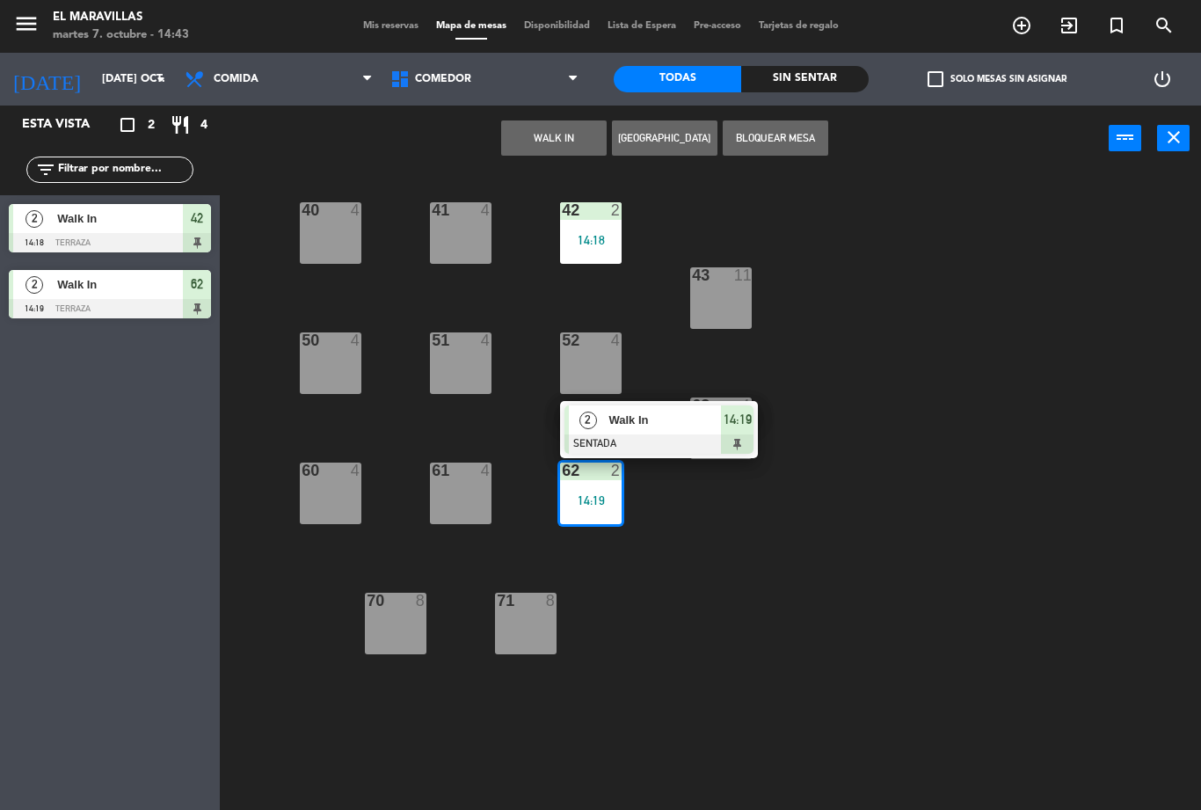
click at [658, 426] on span "Walk In" at bounding box center [665, 420] width 113 height 18
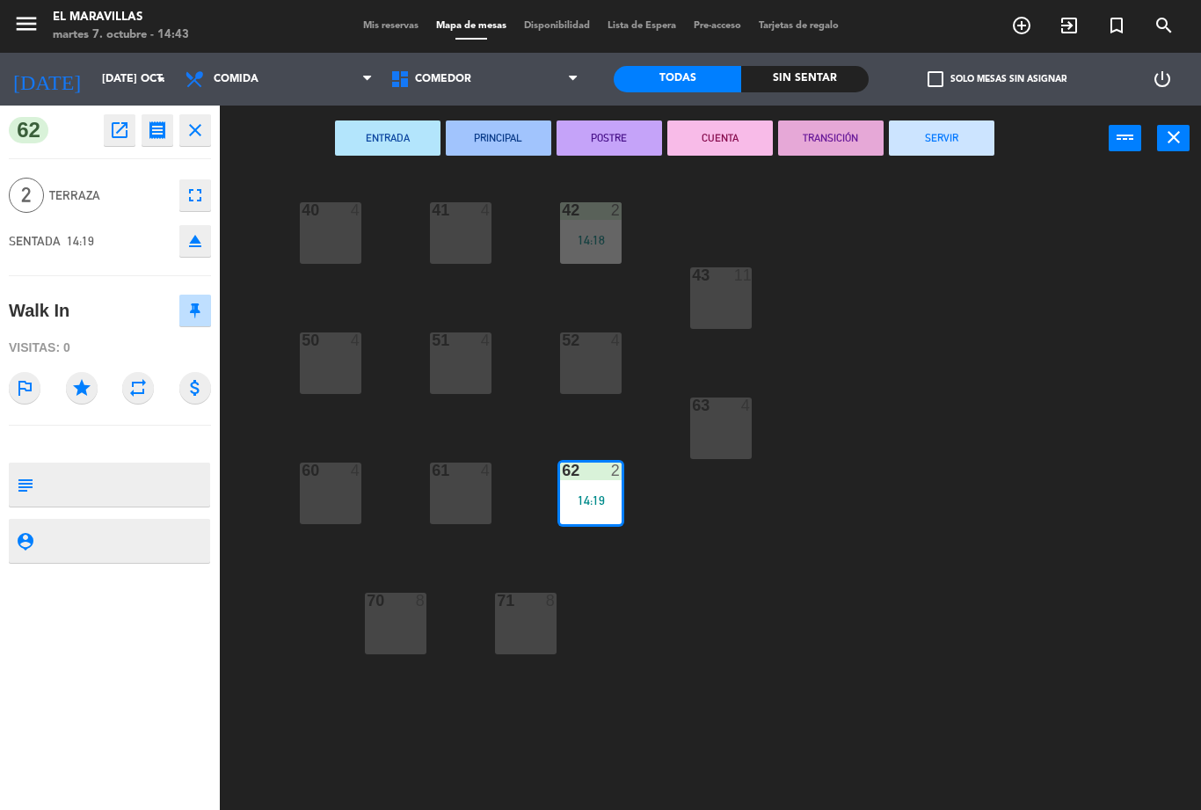
click at [933, 142] on button "SERVIR" at bounding box center [942, 137] width 106 height 35
